Goal: Information Seeking & Learning: Learn about a topic

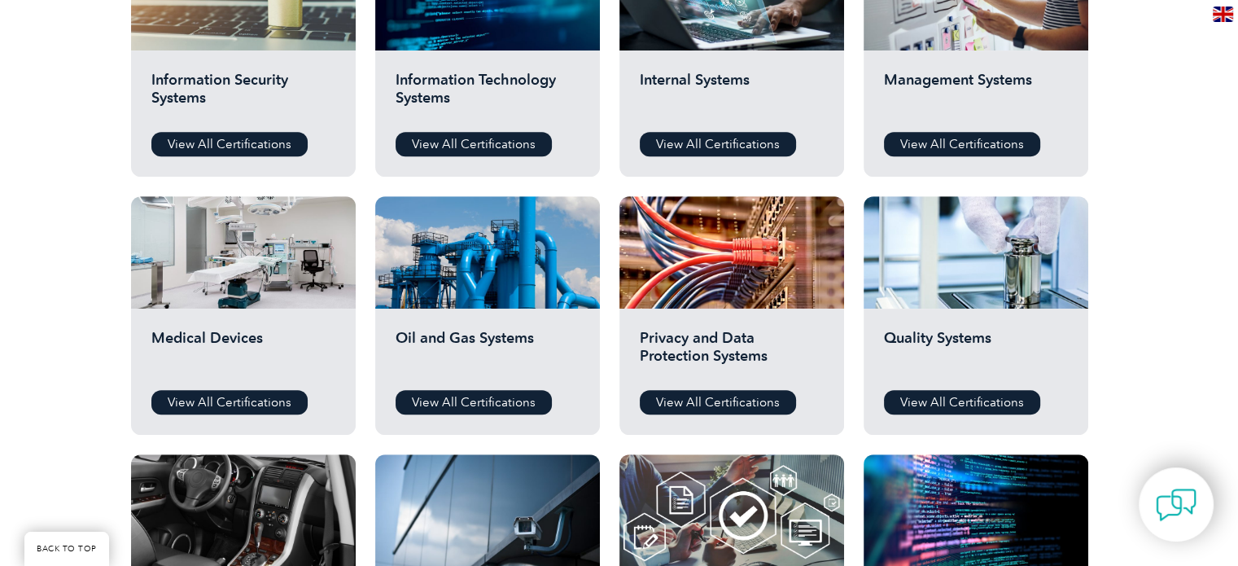
scroll to position [977, 0]
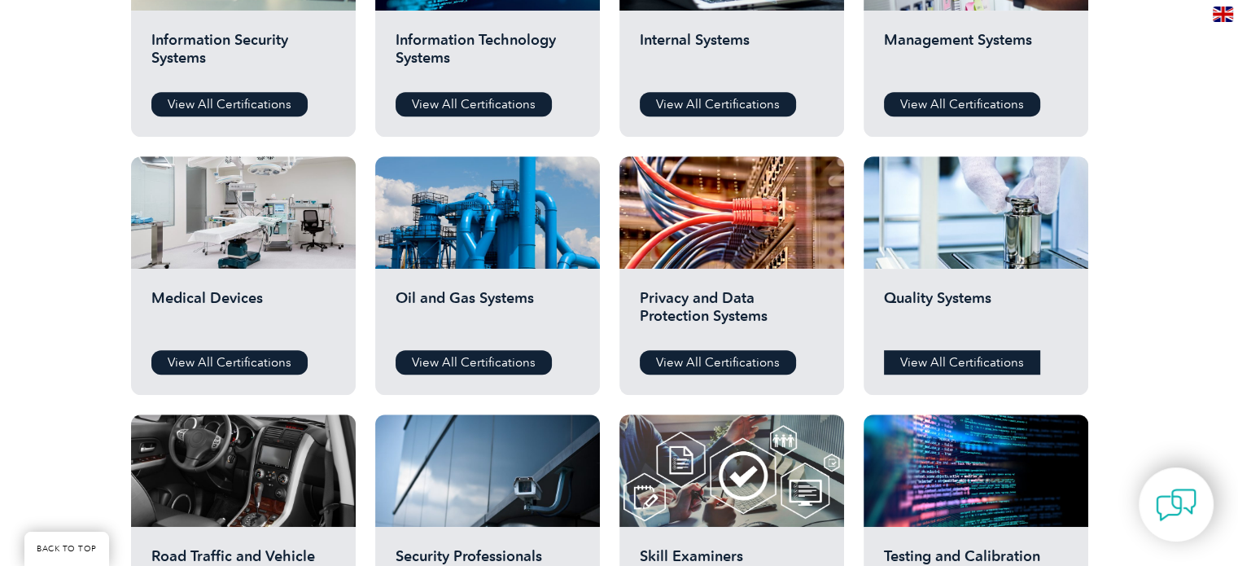
click at [958, 352] on link "View All Certifications" at bounding box center [962, 362] width 156 height 24
click at [265, 358] on link "View All Certifications" at bounding box center [229, 362] width 156 height 24
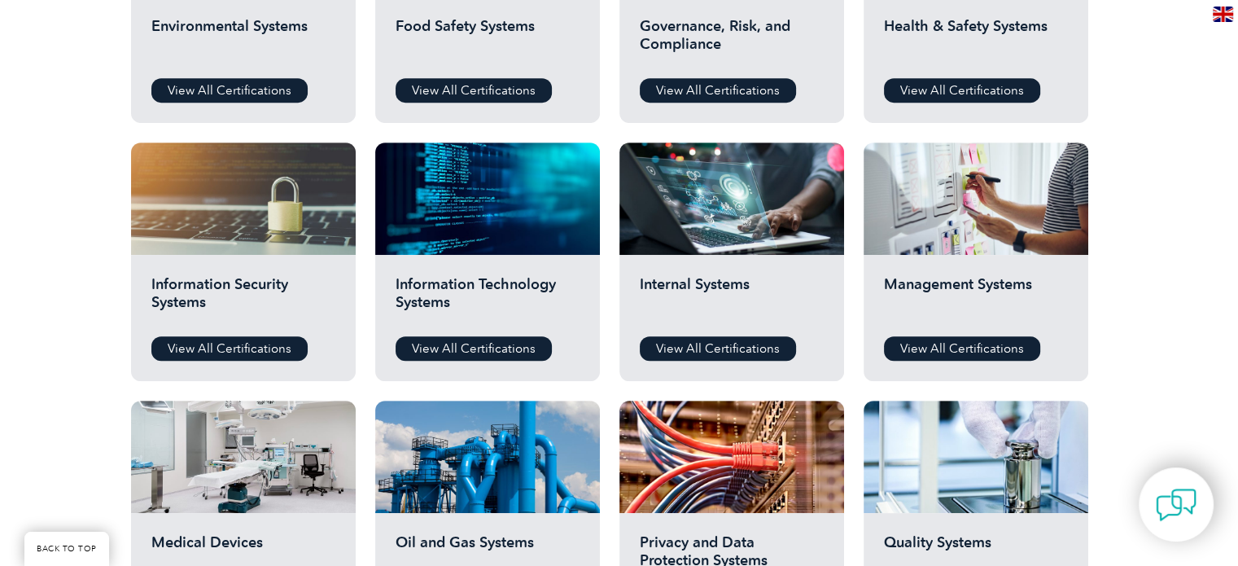
scroll to position [488, 0]
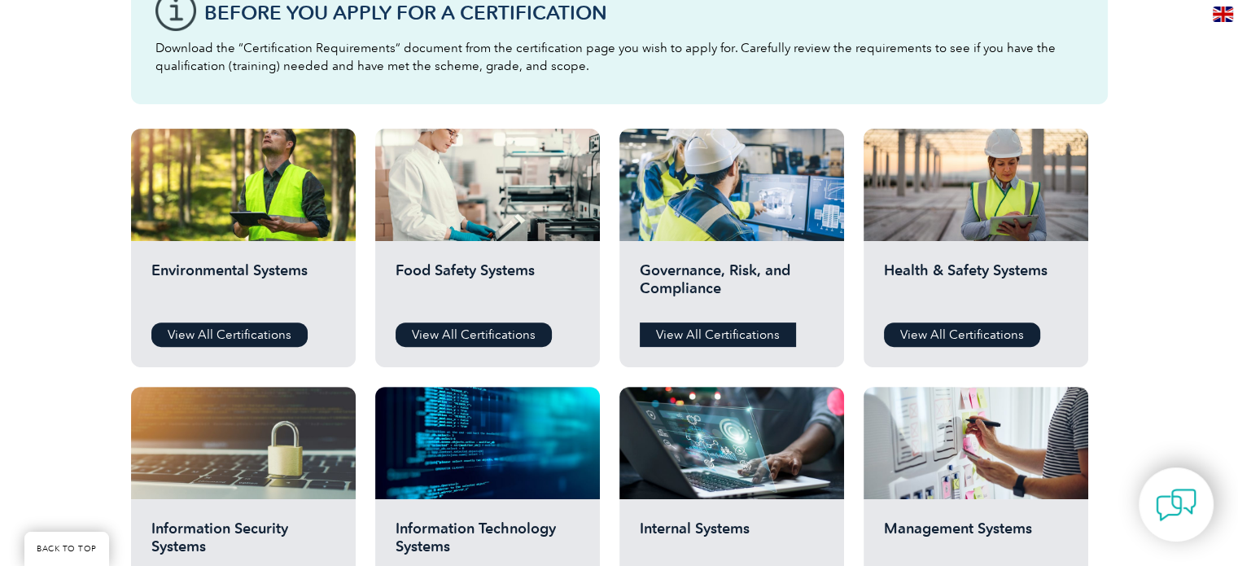
click at [732, 334] on link "View All Certifications" at bounding box center [718, 334] width 156 height 24
click at [505, 334] on link "View All Certifications" at bounding box center [474, 334] width 156 height 24
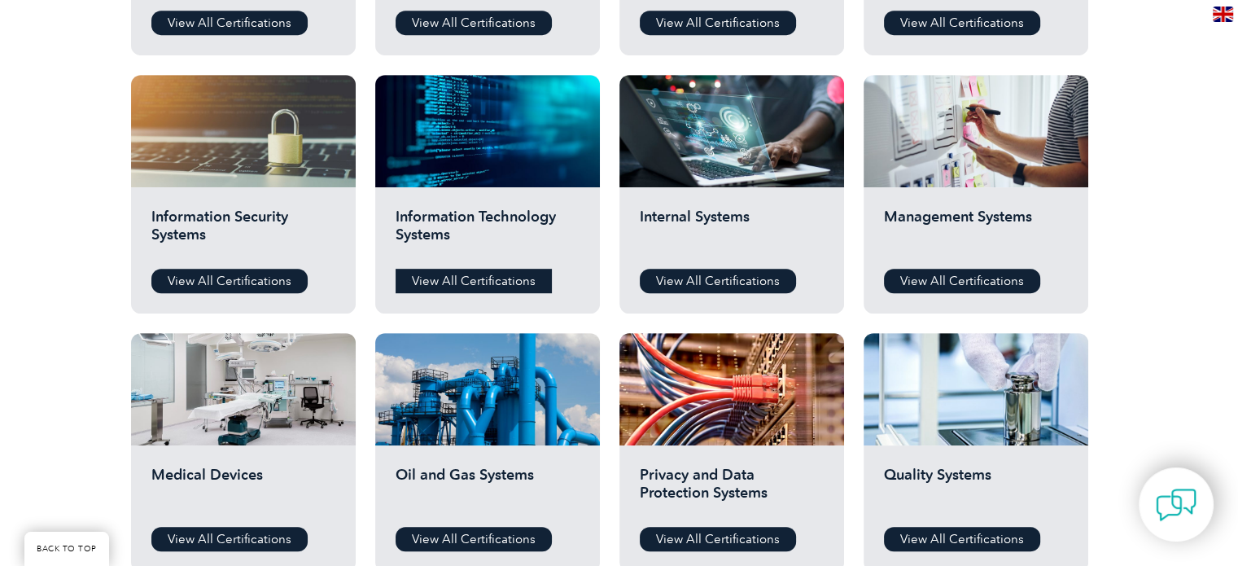
scroll to position [895, 0]
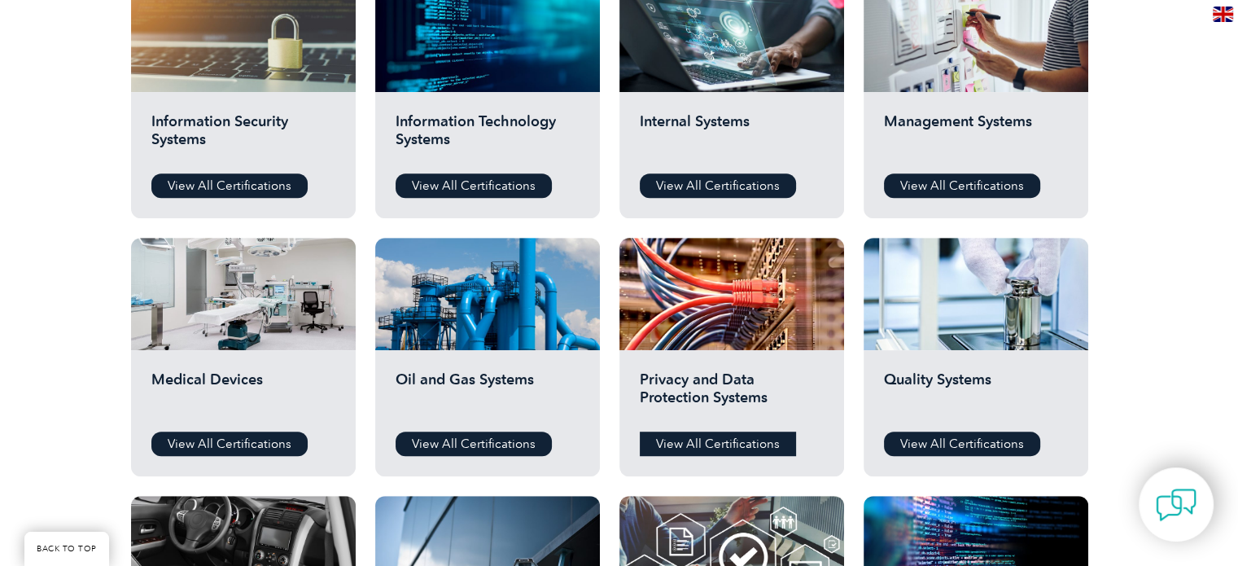
click at [670, 435] on link "View All Certifications" at bounding box center [718, 443] width 156 height 24
click at [995, 449] on link "View All Certifications" at bounding box center [962, 443] width 156 height 24
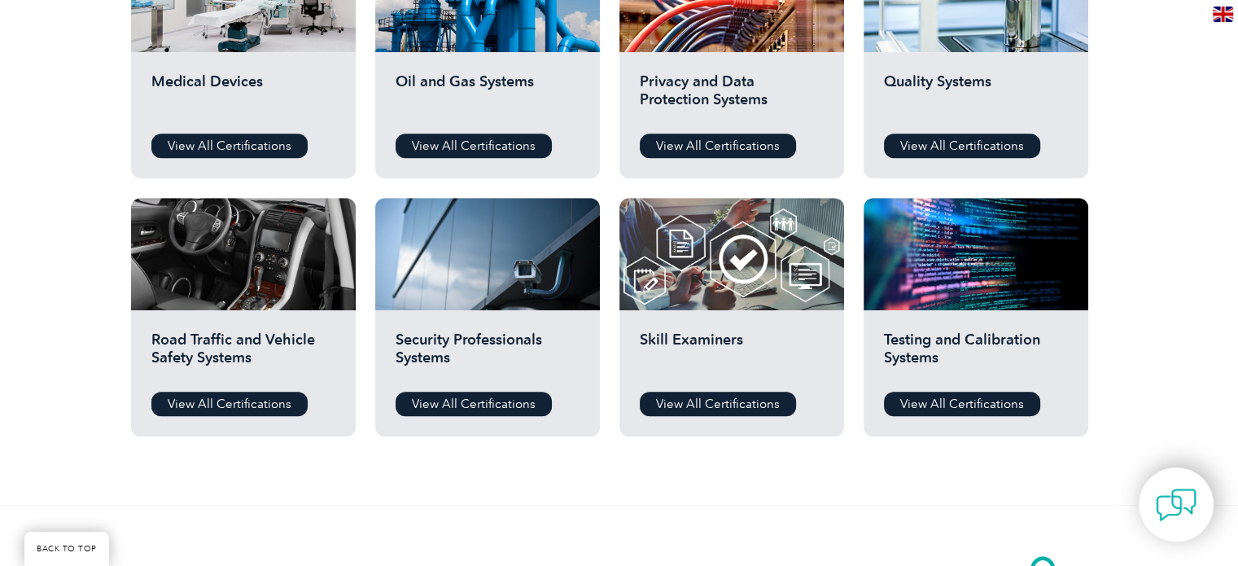
scroll to position [1221, 0]
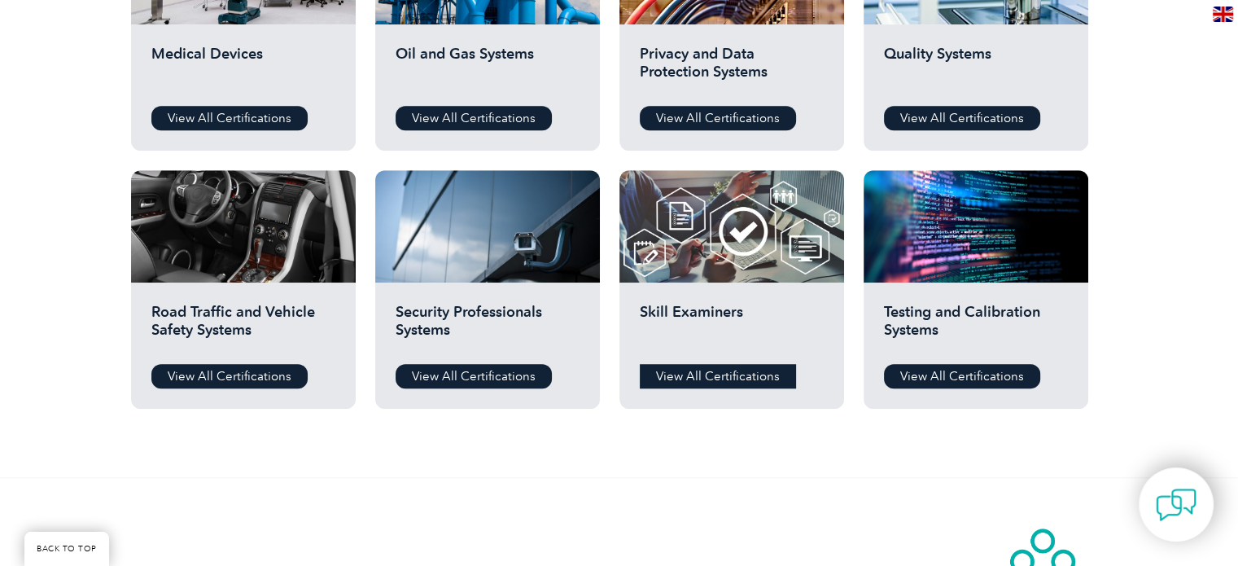
click at [739, 370] on link "View All Certifications" at bounding box center [718, 376] width 156 height 24
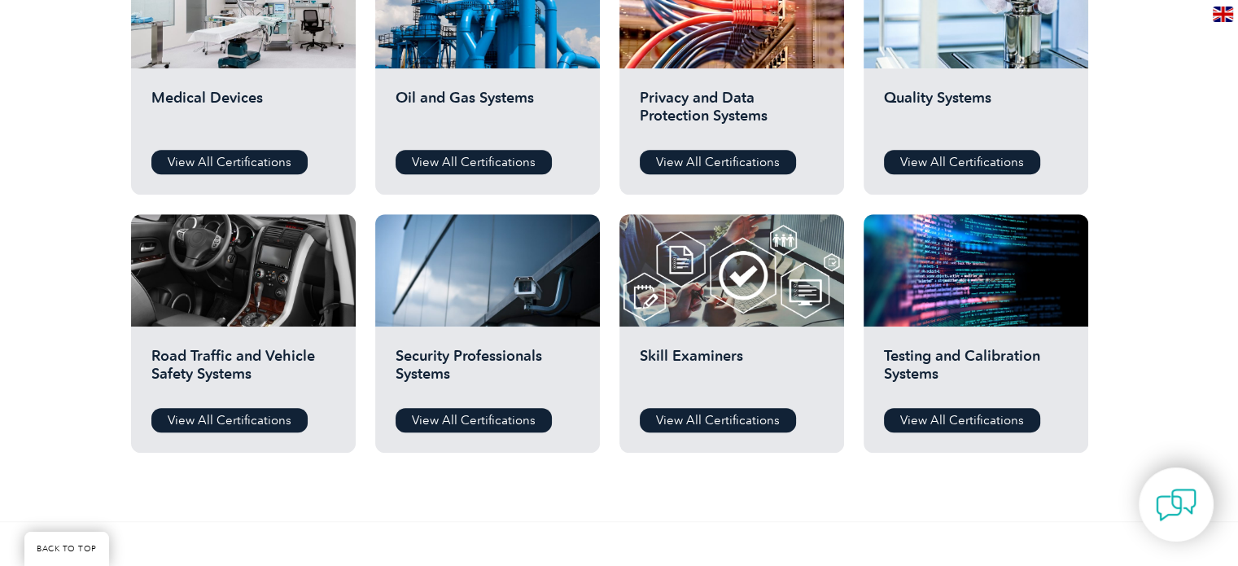
scroll to position [1139, 0]
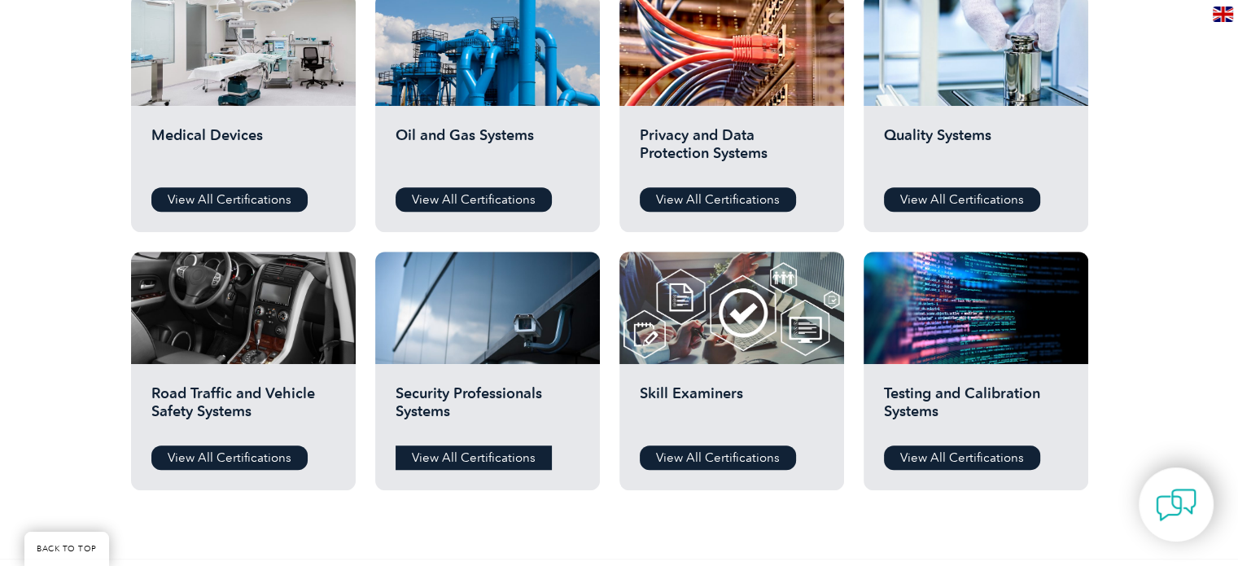
click at [485, 463] on link "View All Certifications" at bounding box center [474, 457] width 156 height 24
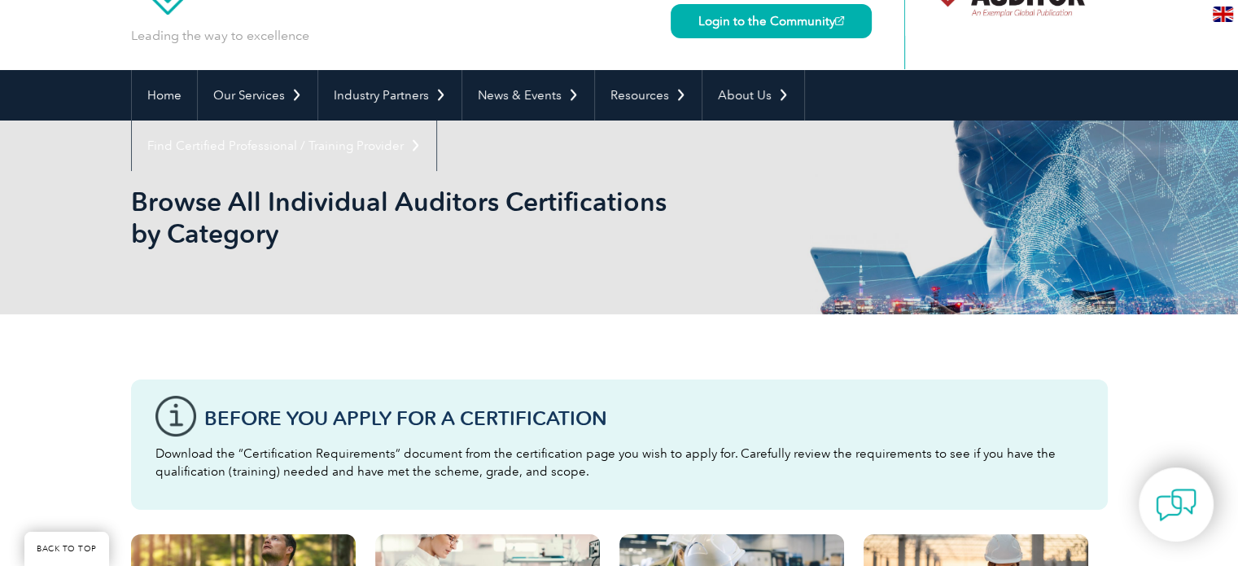
scroll to position [0, 0]
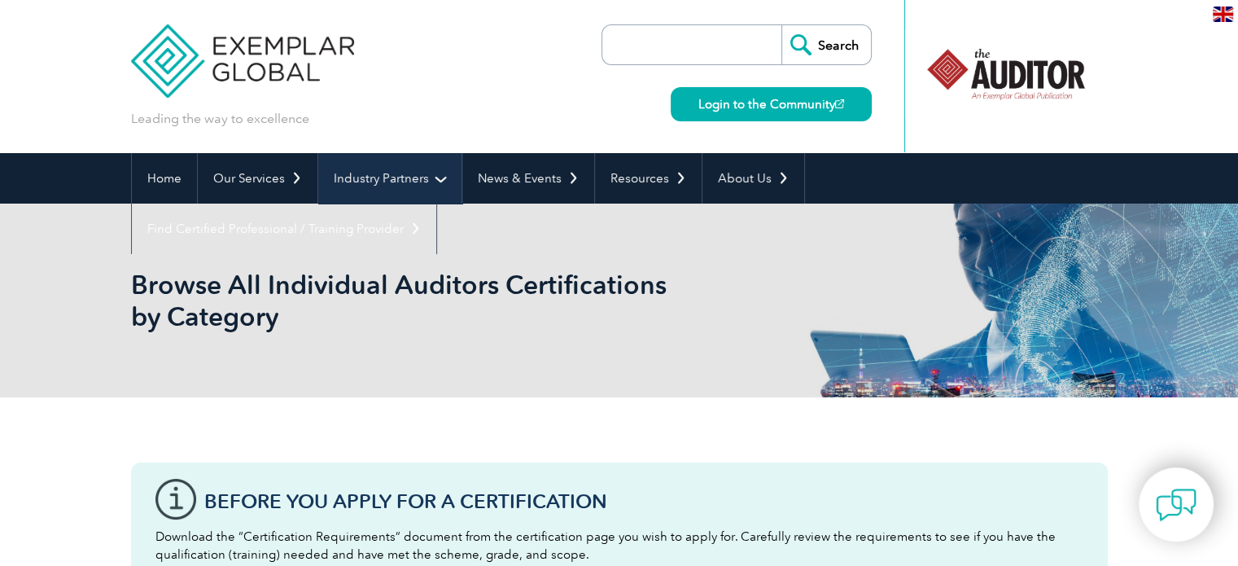
click at [372, 174] on link "Industry Partners" at bounding box center [389, 178] width 143 height 50
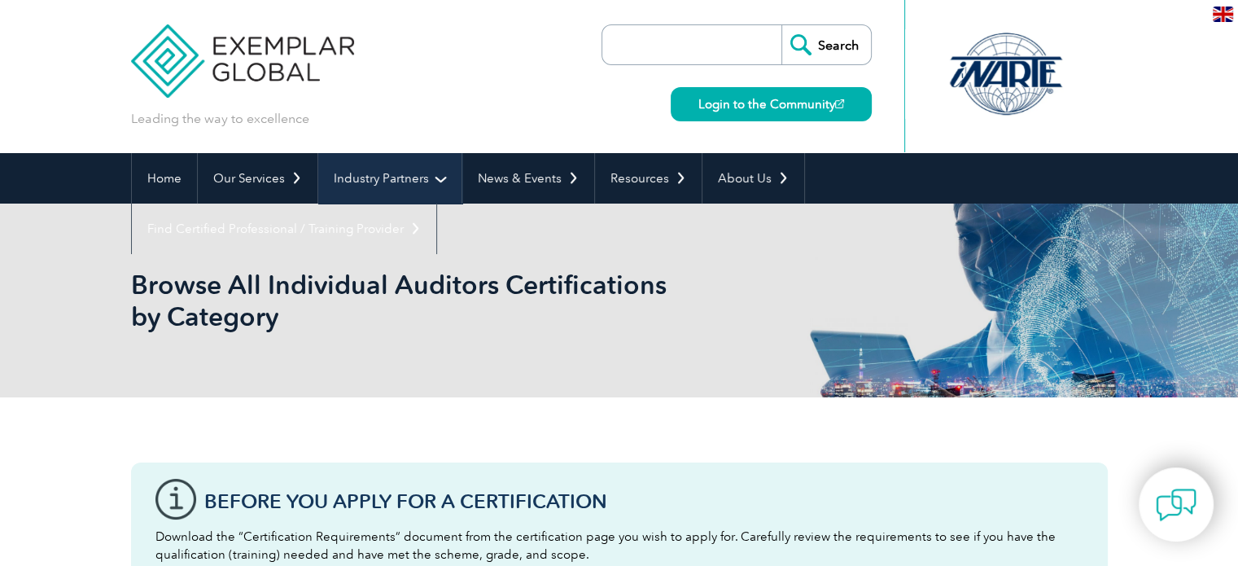
click at [439, 178] on link "Industry Partners" at bounding box center [389, 178] width 143 height 50
click at [412, 178] on link "Industry Partners" at bounding box center [389, 178] width 143 height 50
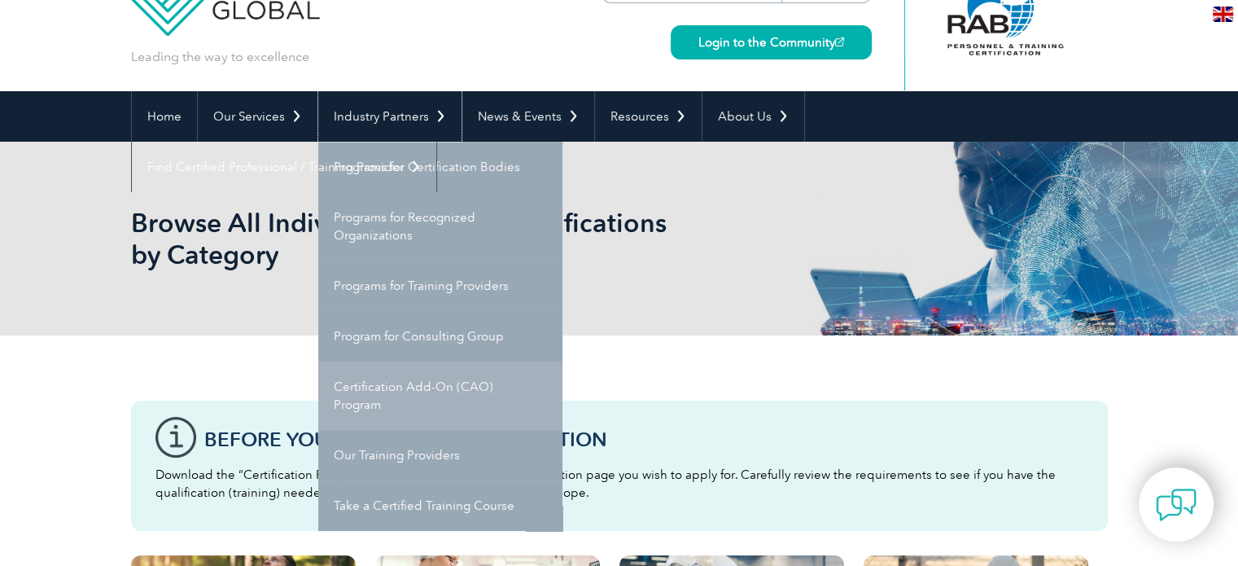
scroll to position [163, 0]
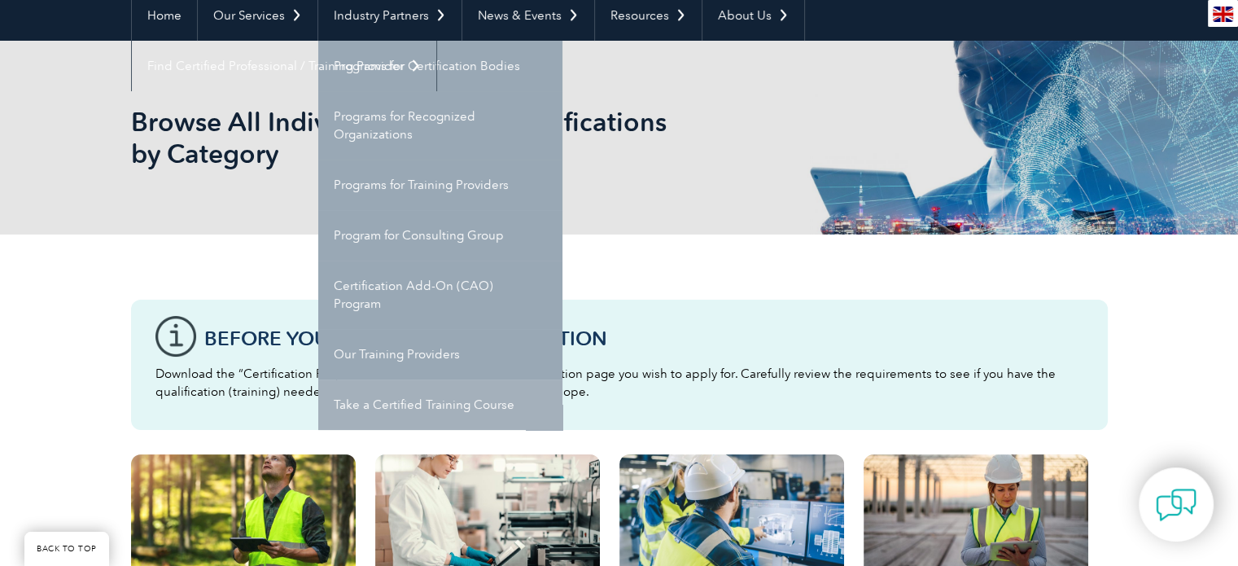
click at [458, 409] on link "Take a Certified Training Course" at bounding box center [440, 404] width 244 height 50
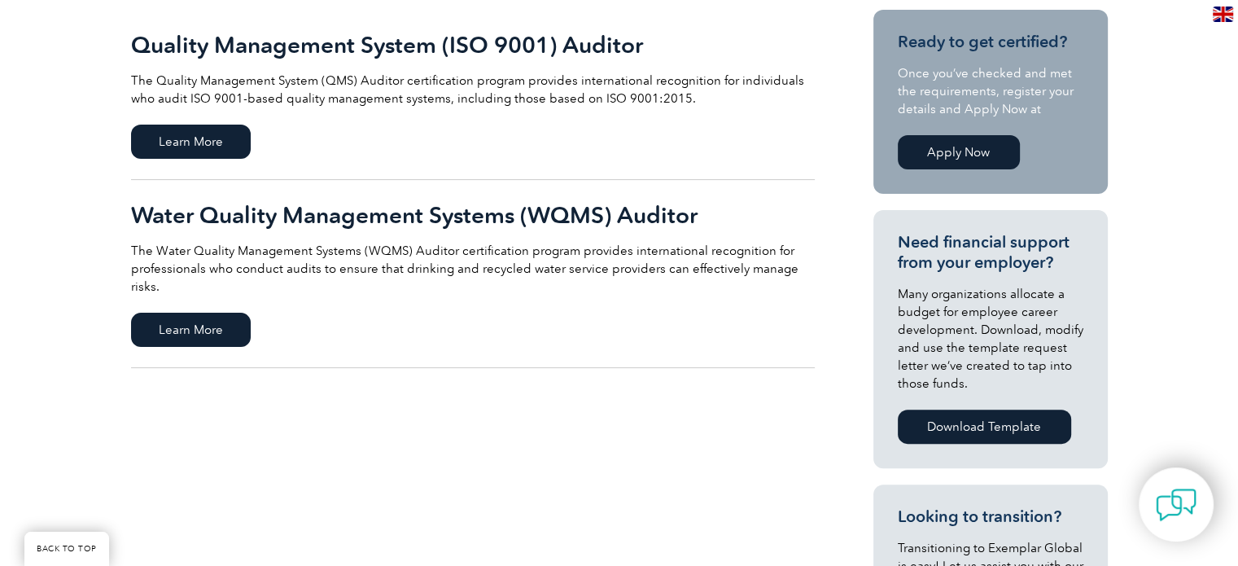
scroll to position [407, 0]
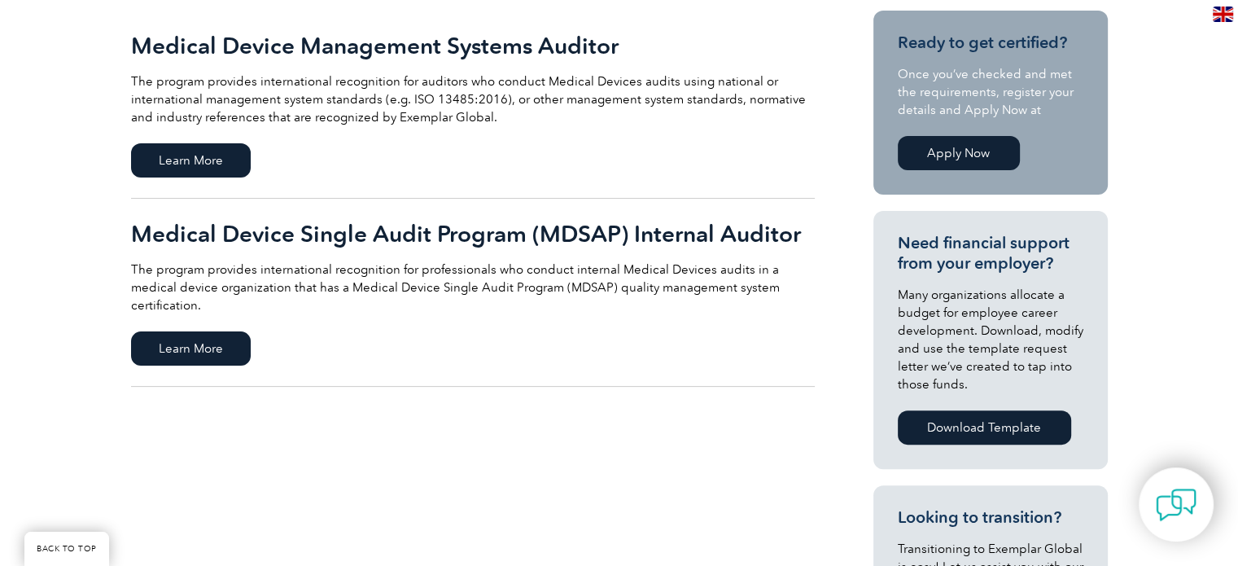
scroll to position [407, 0]
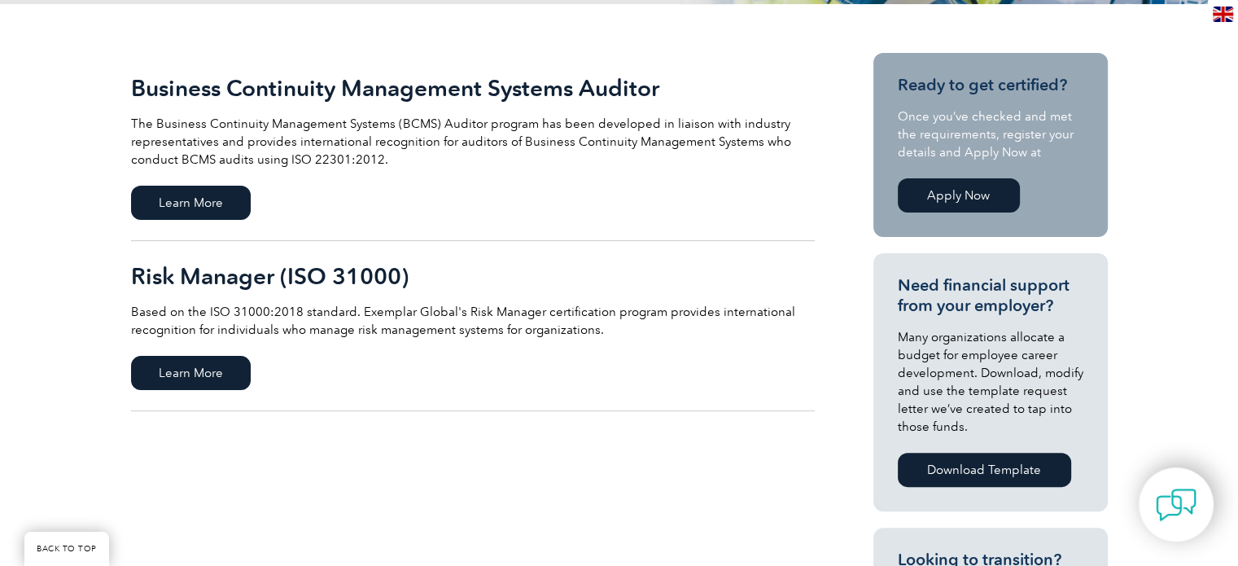
scroll to position [407, 0]
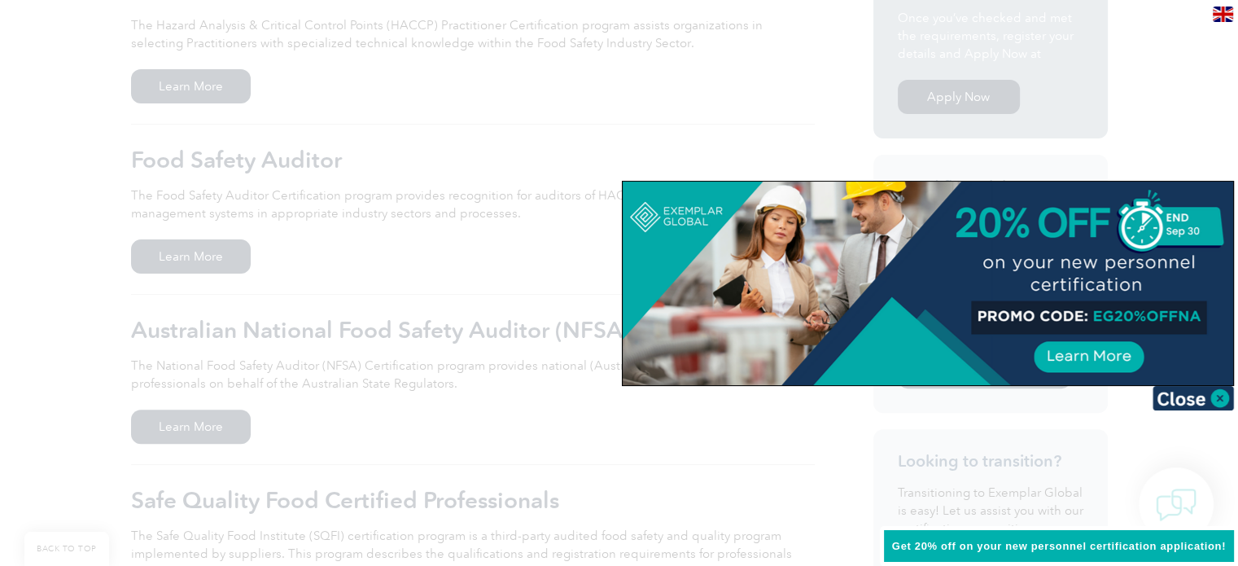
scroll to position [488, 0]
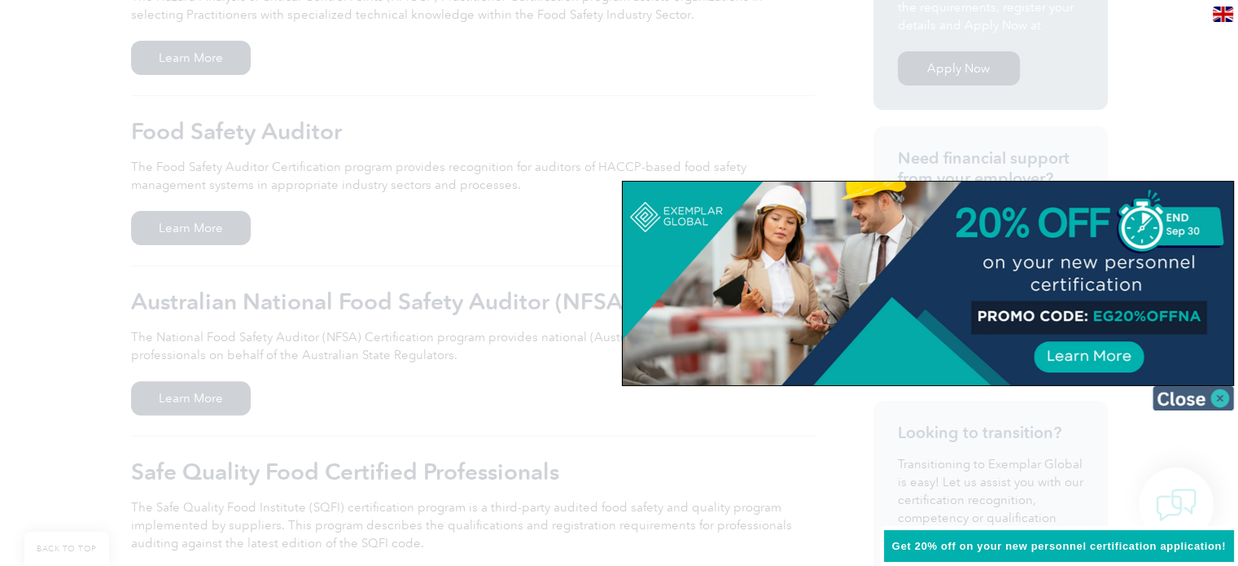
click at [1219, 391] on img at bounding box center [1192, 398] width 81 height 24
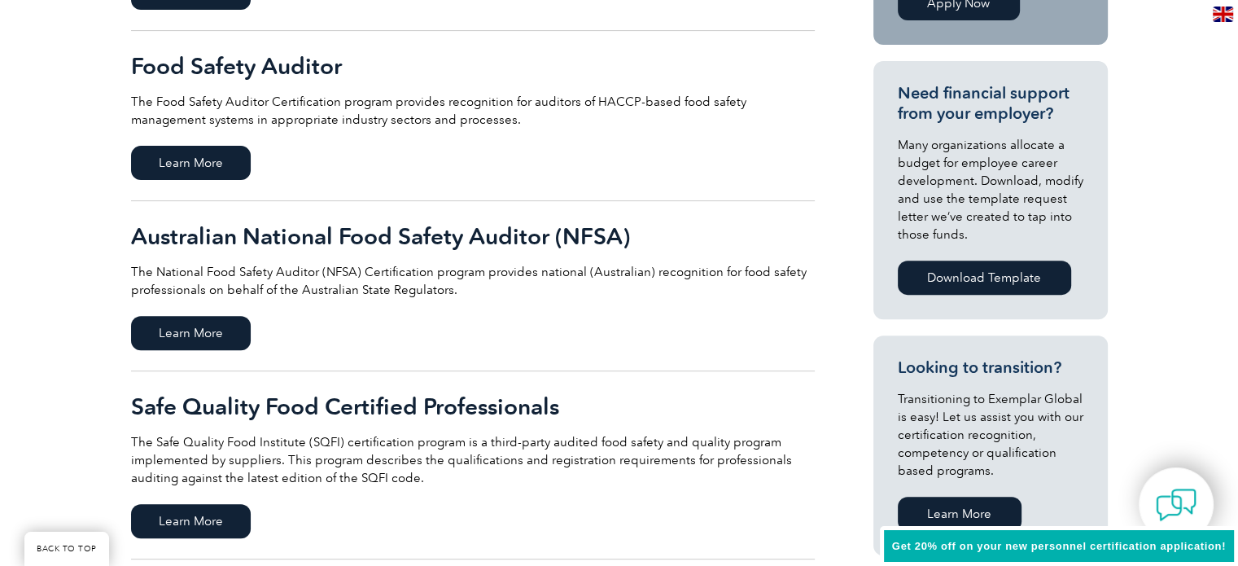
scroll to position [651, 0]
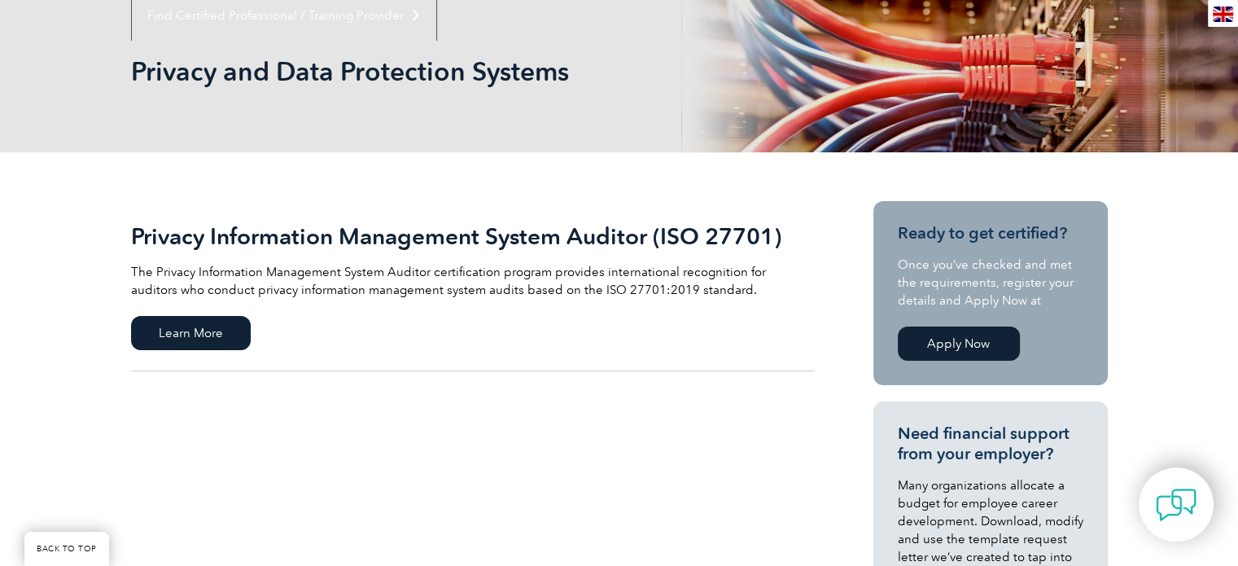
scroll to position [244, 0]
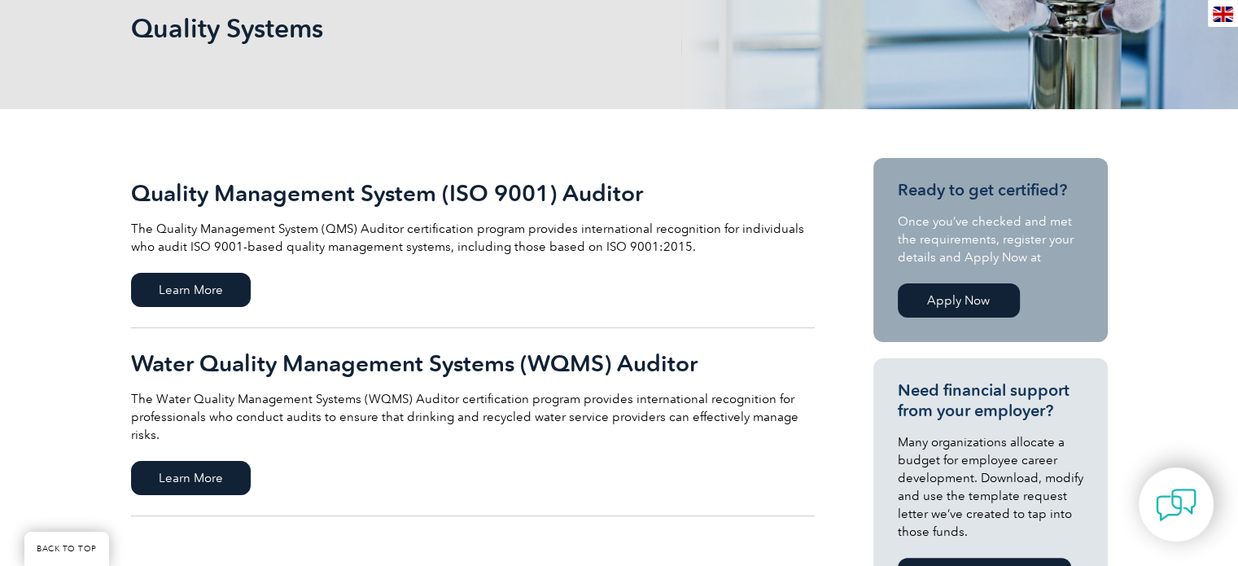
scroll to position [326, 0]
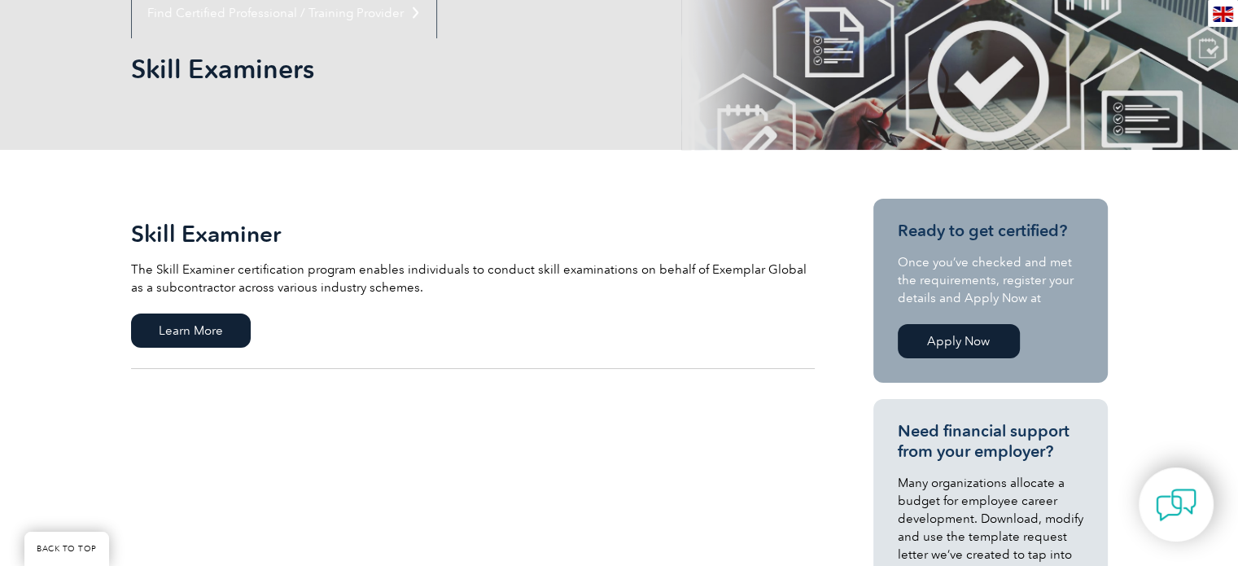
scroll to position [244, 0]
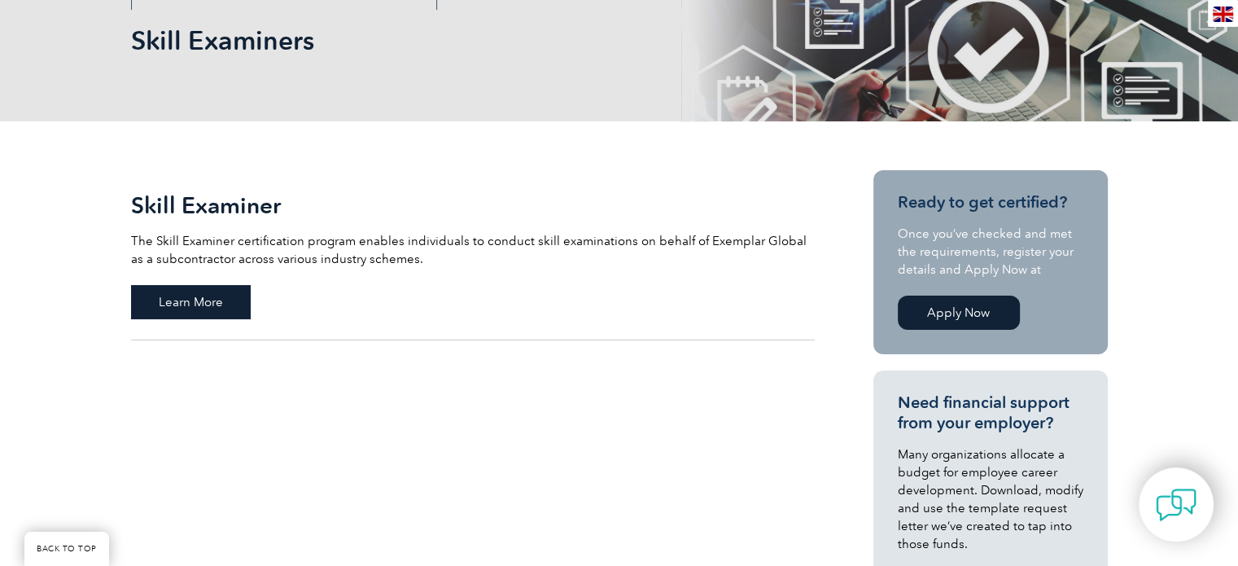
click at [210, 299] on span "Learn More" at bounding box center [191, 302] width 120 height 34
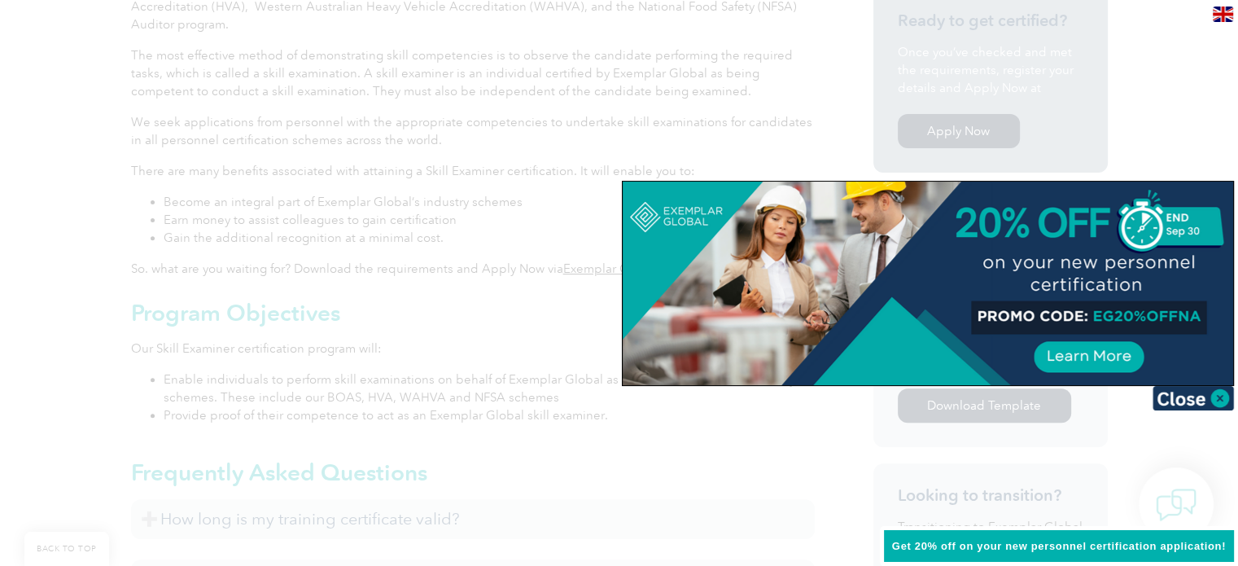
scroll to position [570, 0]
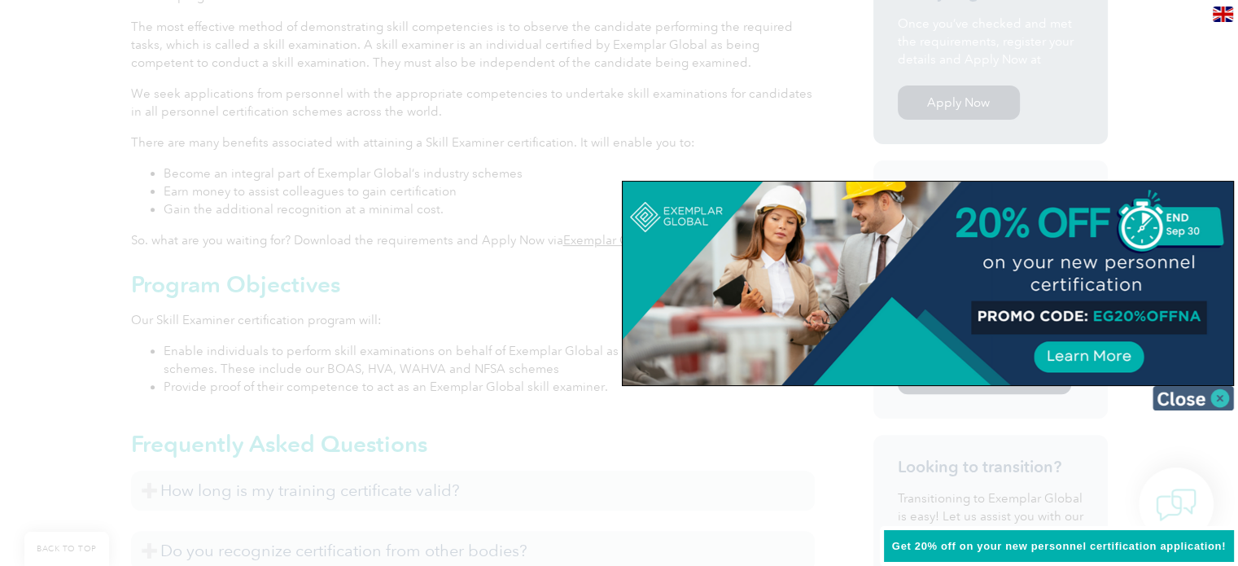
click at [1220, 403] on img at bounding box center [1192, 398] width 81 height 24
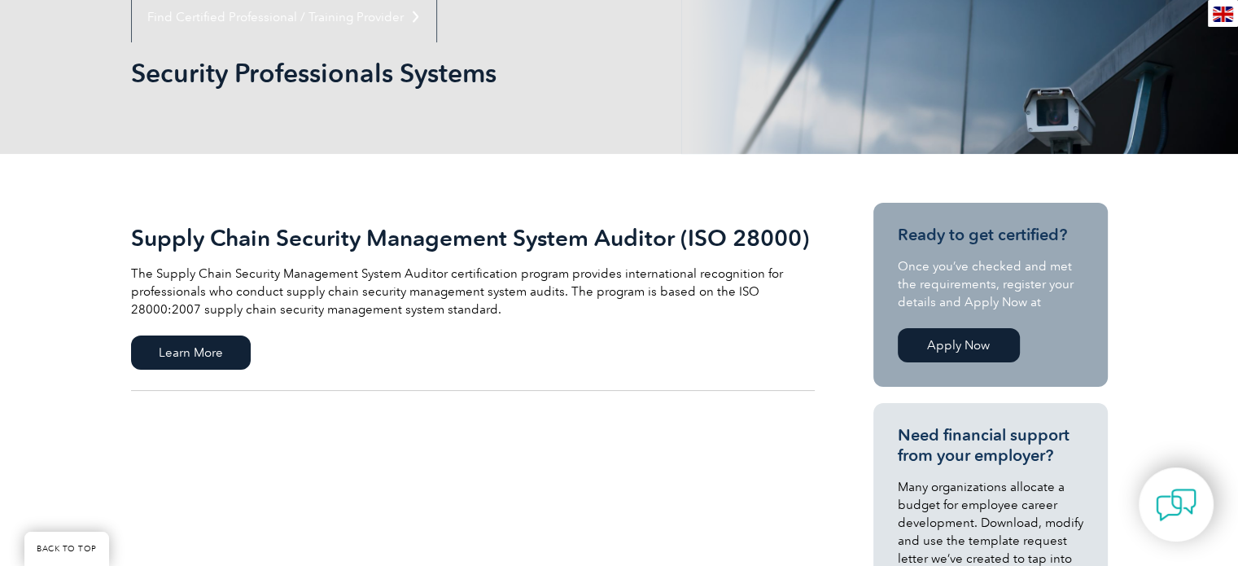
scroll to position [81, 0]
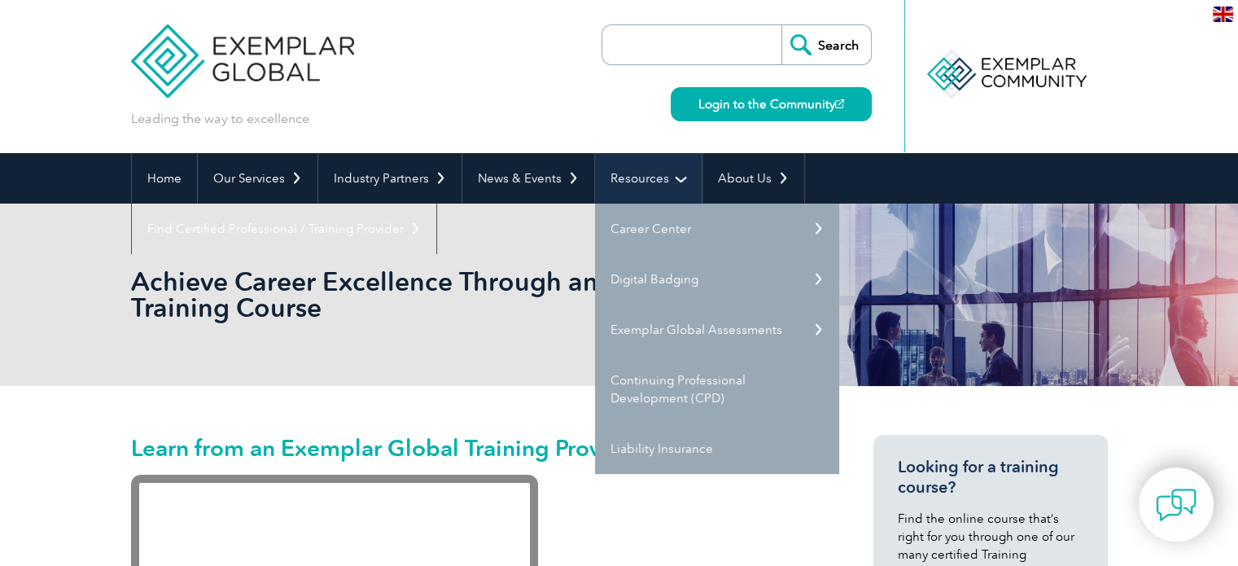
click at [658, 171] on link "Resources" at bounding box center [648, 178] width 107 height 50
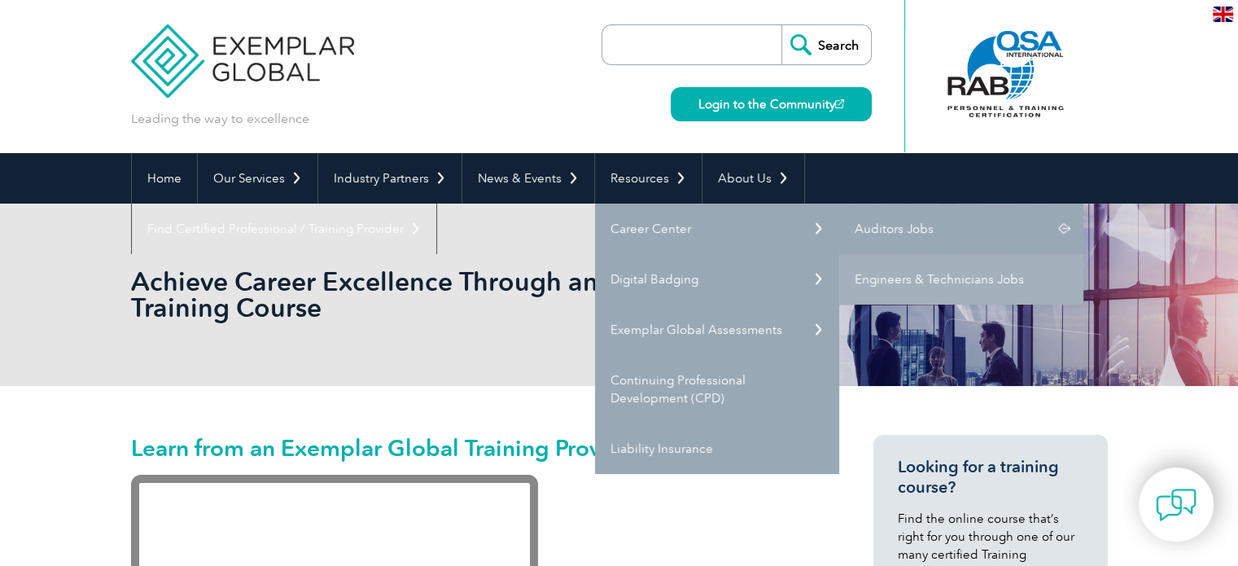
click at [873, 230] on link "Auditors Jobs" at bounding box center [961, 228] width 244 height 50
